Goal: Book appointment/travel/reservation

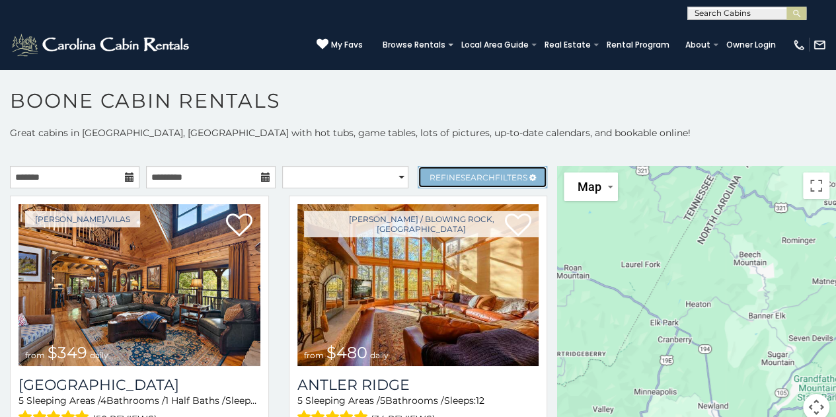
click at [485, 179] on span "Refine Search Filters" at bounding box center [479, 178] width 98 height 10
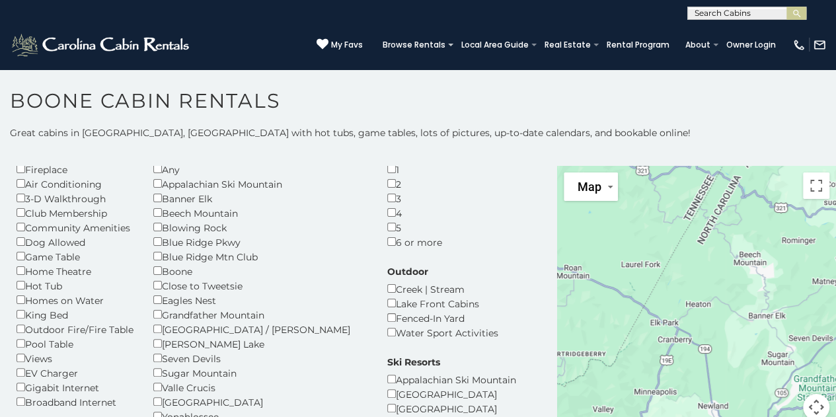
scroll to position [44, 0]
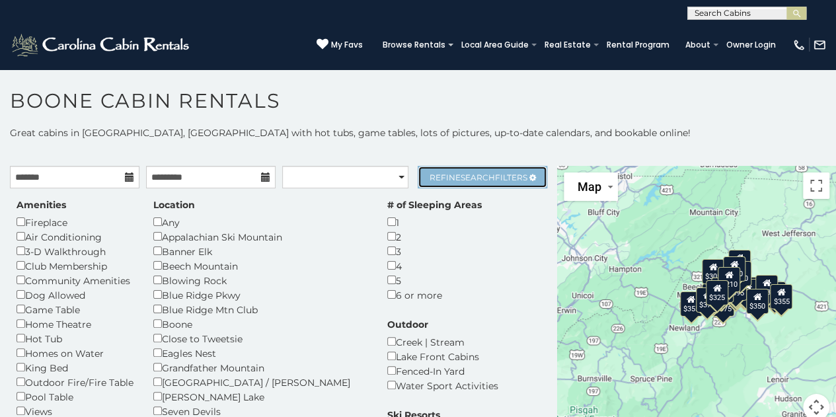
click at [485, 180] on span "Refine Search Filters" at bounding box center [479, 178] width 98 height 10
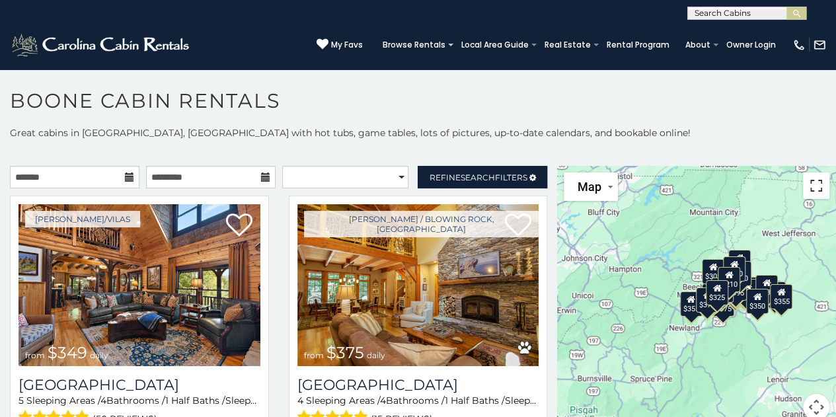
click at [807, 192] on button "Toggle fullscreen view" at bounding box center [816, 186] width 26 height 26
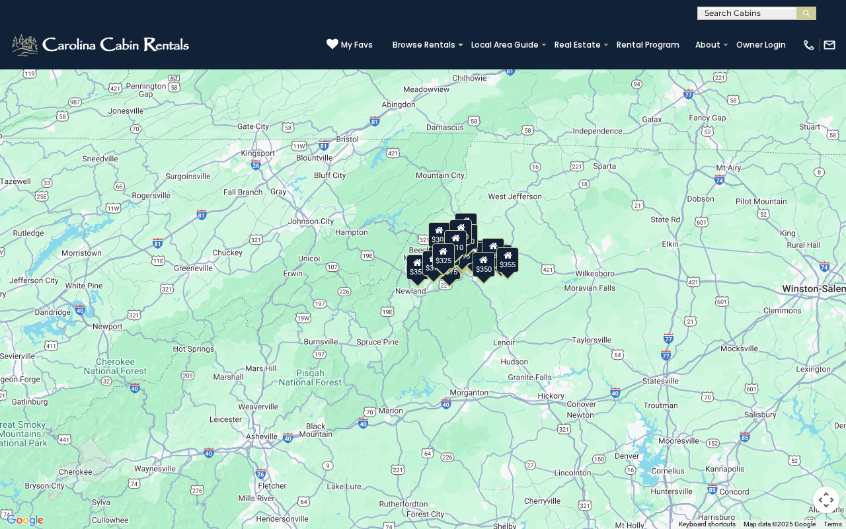
click at [418, 239] on div "$349 $375 $480 $400 $451 $525 $315 $315 $400 $380 $355 $675 $695 $410 $930 $330…" at bounding box center [423, 264] width 846 height 529
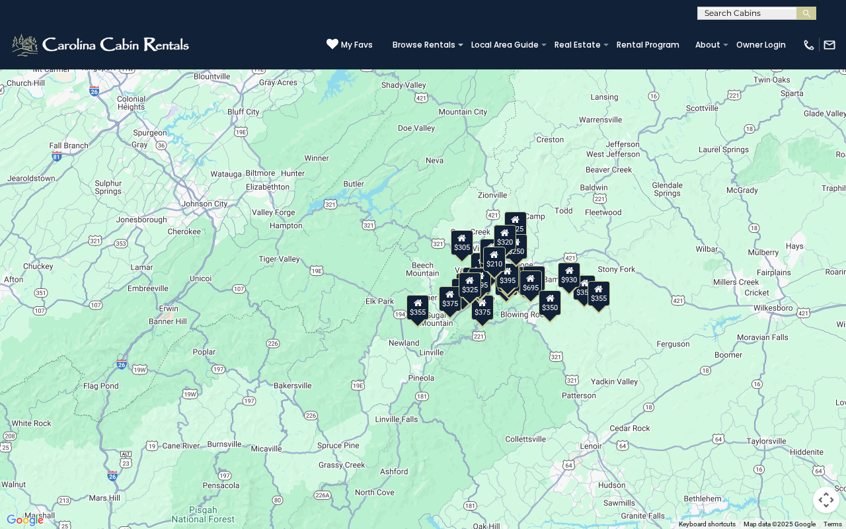
click at [519, 303] on div "$349 $375 $480 $400 $451 $525 $315 $315 $400 $380 $355 $675 $695 $410 $930 $330…" at bounding box center [423, 264] width 846 height 529
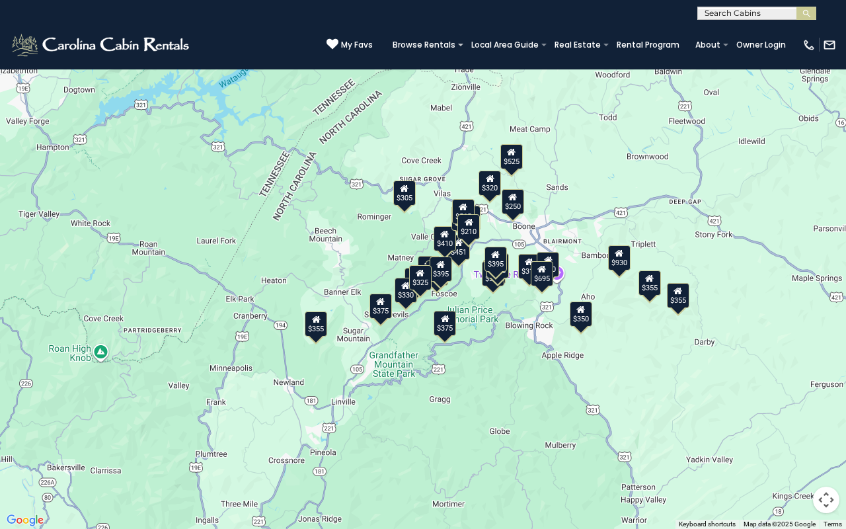
click at [500, 236] on div "$349 $375 $480 $400 $451 $525 $315 $315 $400 $380 $355 $675 $695 $410 $930 $330…" at bounding box center [423, 264] width 846 height 529
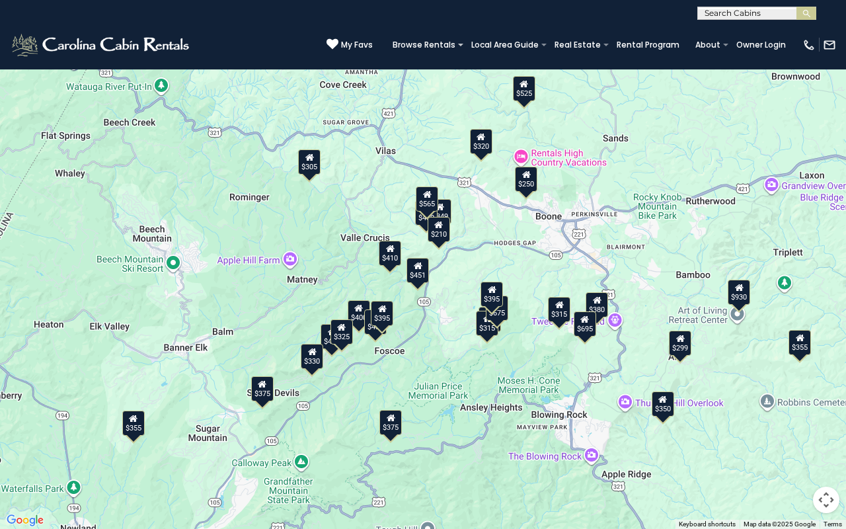
click at [466, 286] on div "$349 $375 $480 $400 $451 $525 $315 $315 $400 $380 $355 $675 $695 $410 $930 $330…" at bounding box center [423, 264] width 846 height 529
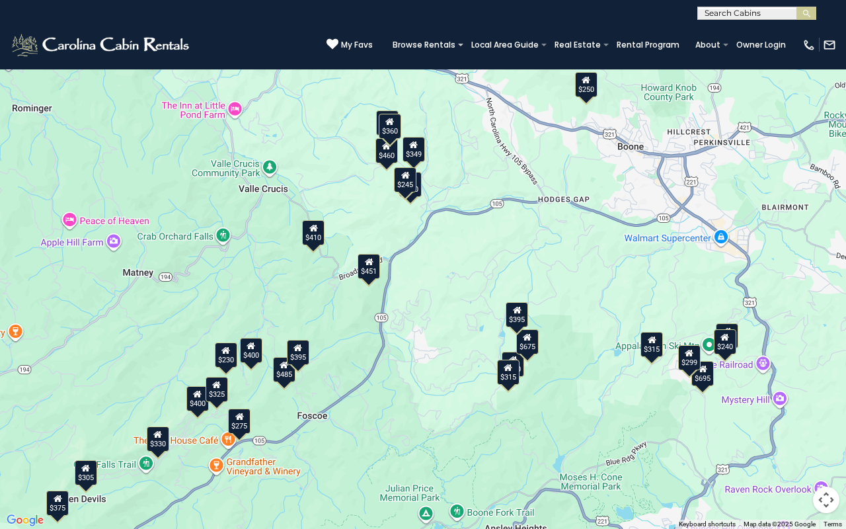
click at [466, 286] on div "$349 $480 $400 $451 $315 $315 $400 $380 $675 $695 $410 $330 $485 $460 $395 $565…" at bounding box center [423, 264] width 846 height 529
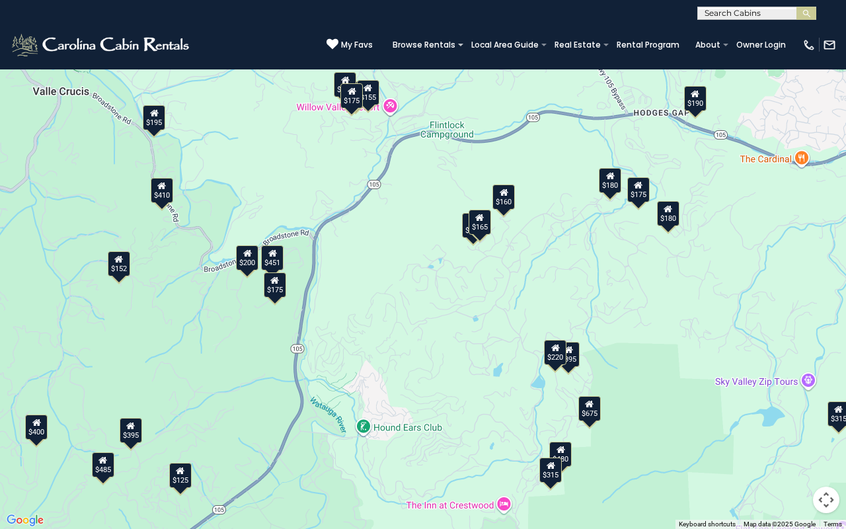
click at [824, 23] on button "Toggle fullscreen view" at bounding box center [826, 20] width 26 height 26
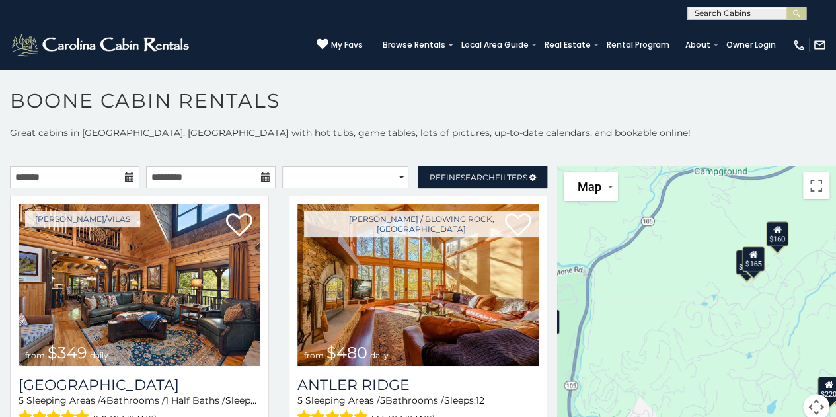
click at [750, 254] on icon at bounding box center [754, 253] width 9 height 9
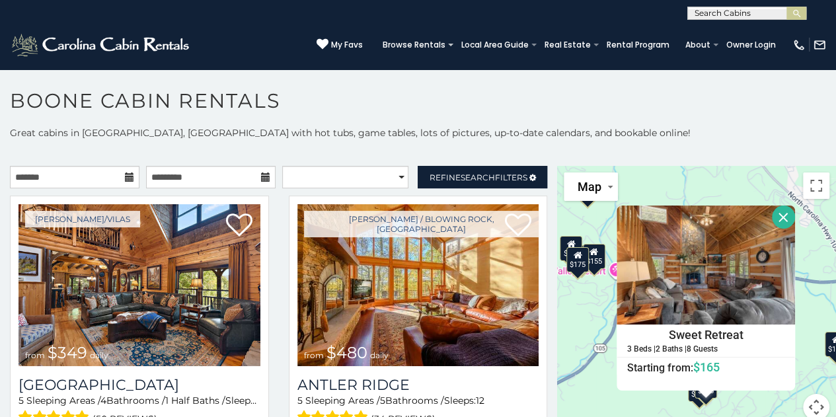
click at [781, 206] on button "Close" at bounding box center [783, 217] width 23 height 23
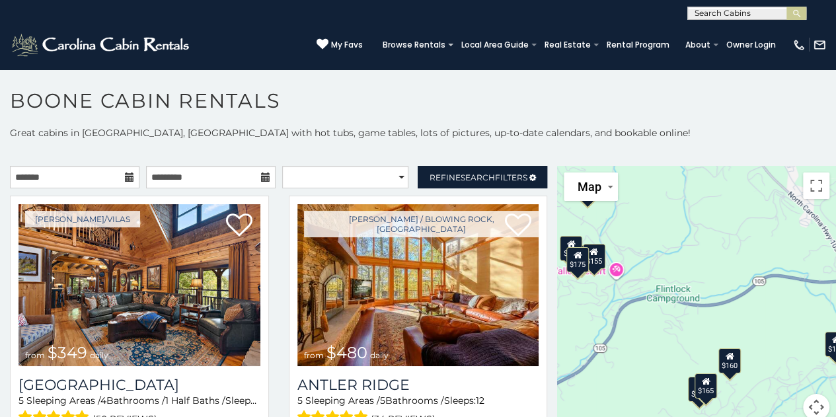
click at [722, 364] on div "$160" at bounding box center [730, 360] width 22 height 25
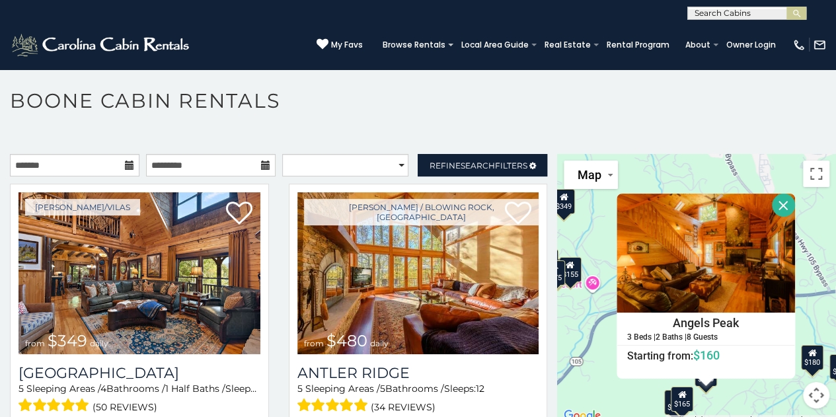
scroll to position [11, 0]
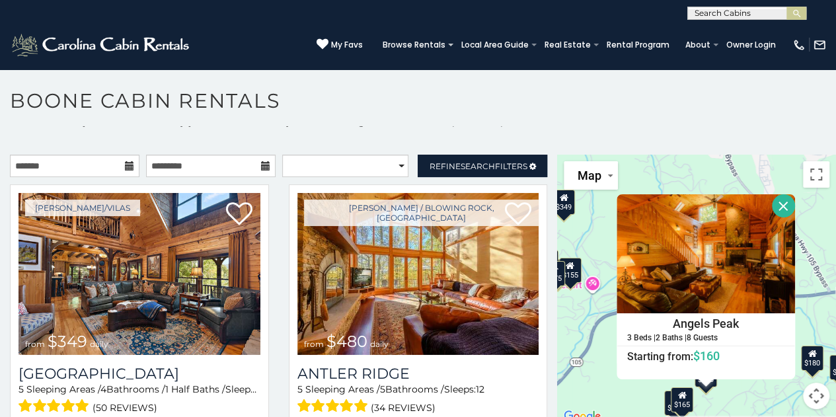
click at [772, 202] on button "Close" at bounding box center [783, 205] width 23 height 23
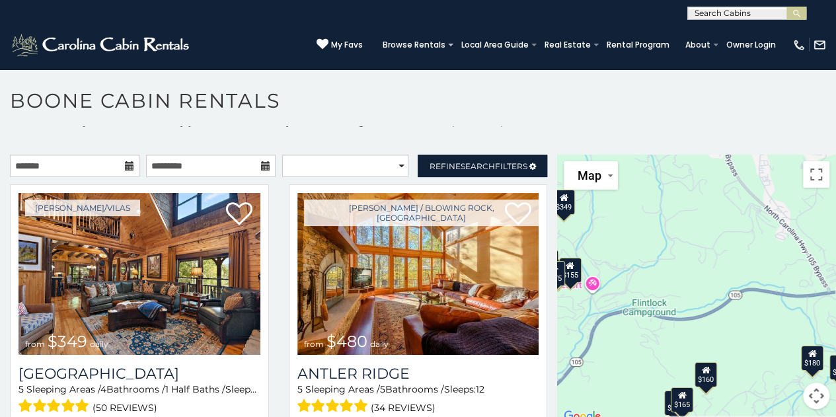
scroll to position [12, 0]
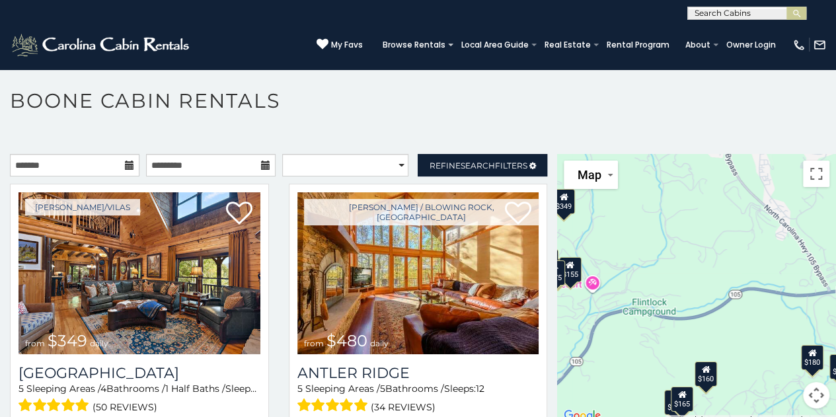
click at [664, 399] on div "$180" at bounding box center [675, 402] width 22 height 25
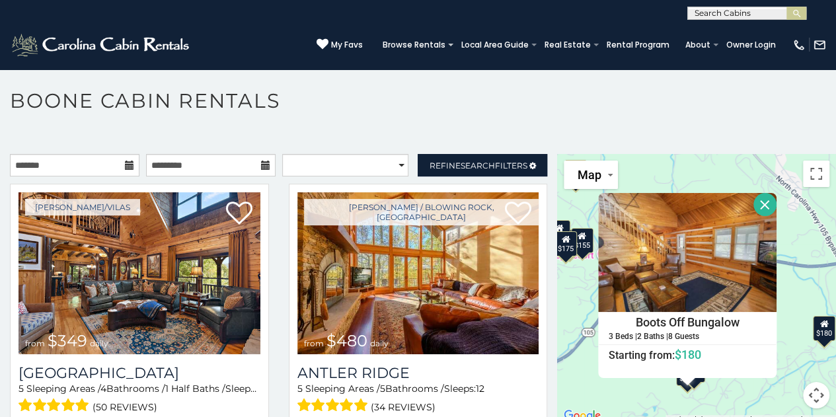
click at [755, 212] on button "Close" at bounding box center [765, 204] width 23 height 23
